Goal: Information Seeking & Learning: Learn about a topic

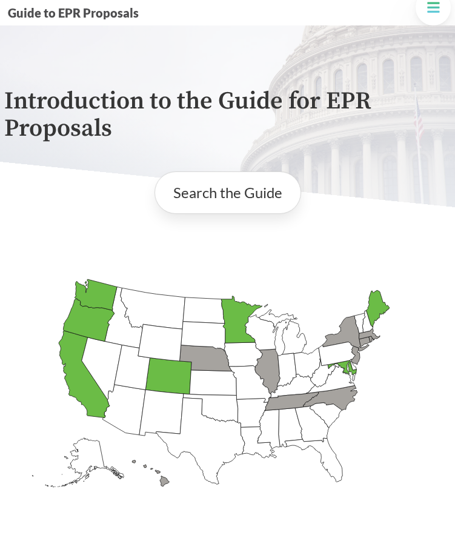
scroll to position [25, 0]
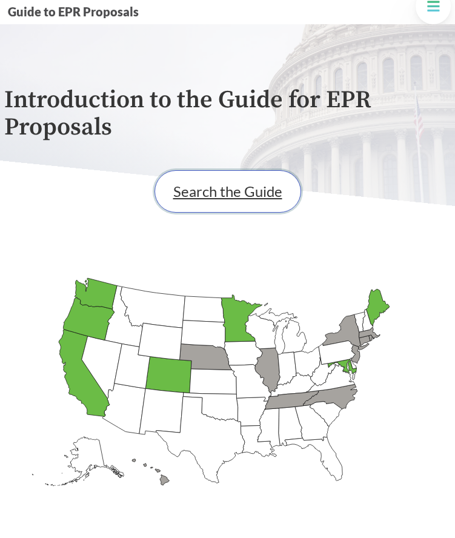
click at [204, 188] on link "Search the Guide" at bounding box center [227, 191] width 147 height 42
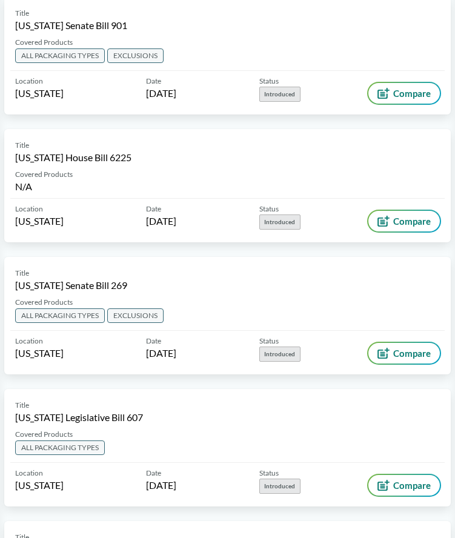
scroll to position [2156, 0]
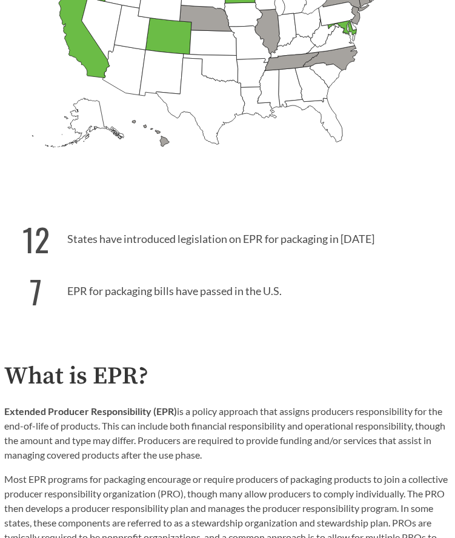
scroll to position [365, 0]
